Goal: Task Accomplishment & Management: Use online tool/utility

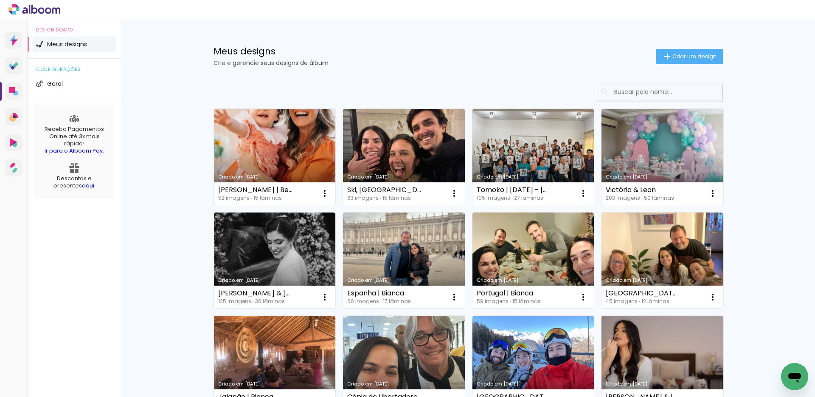
click at [286, 145] on link "Criado em [DATE]" at bounding box center [275, 157] width 122 height 96
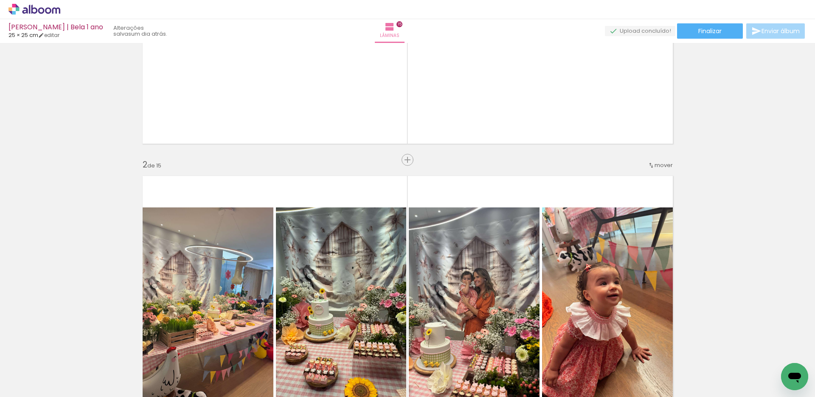
scroll to position [301, 0]
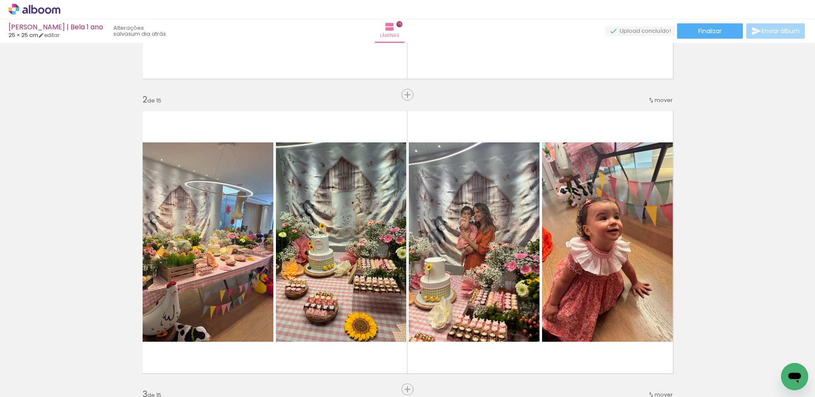
scroll to position [272, 0]
